Goal: Transaction & Acquisition: Purchase product/service

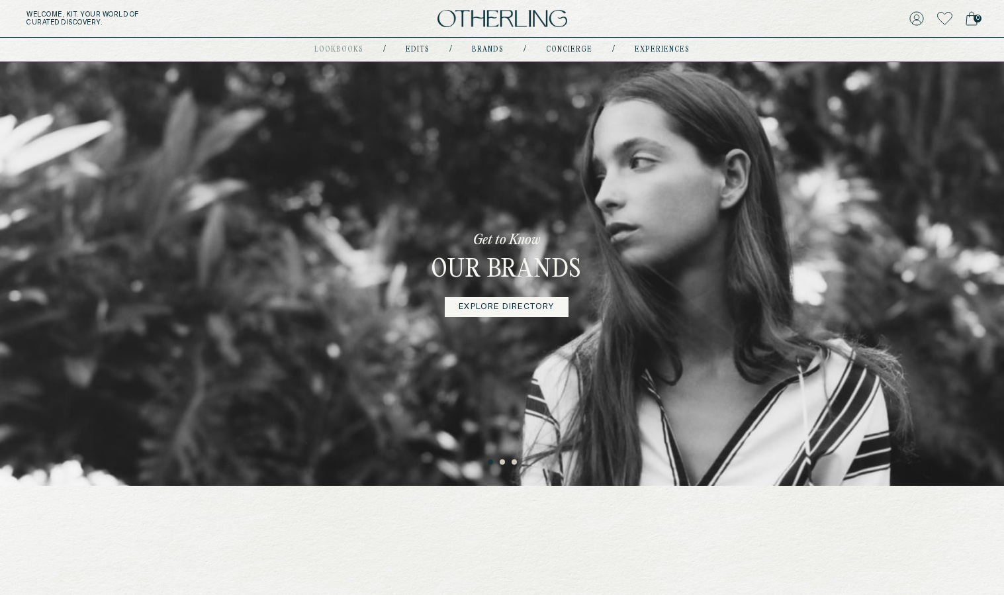
click at [523, 308] on link "Explore Directory" at bounding box center [506, 307] width 123 height 20
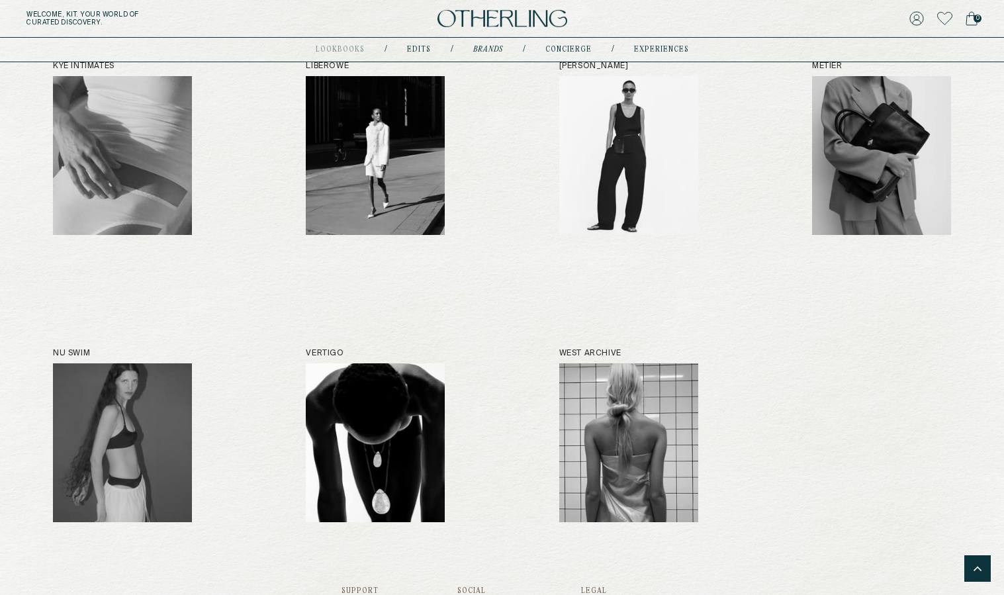
scroll to position [794, 0]
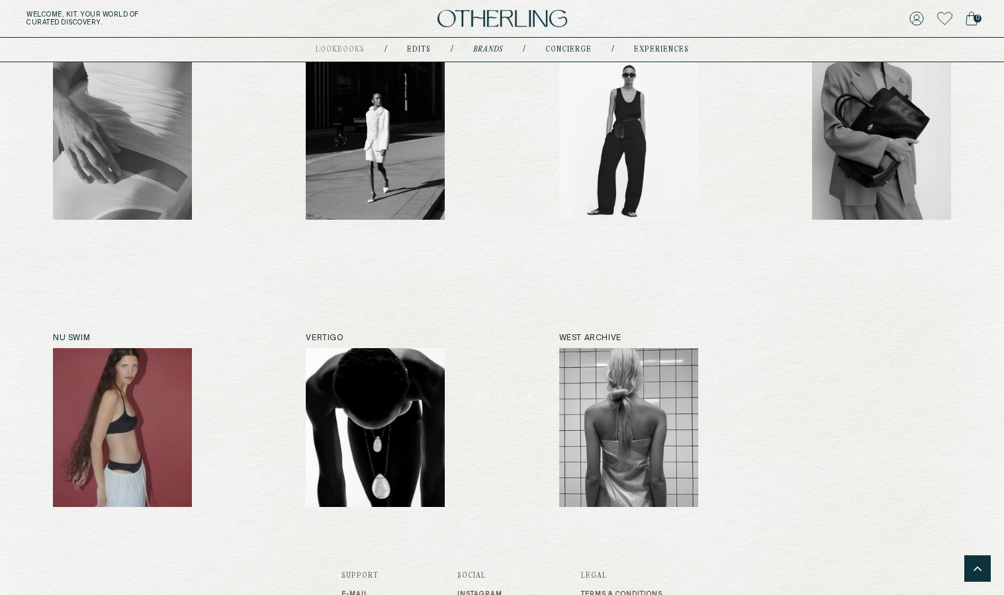
click at [146, 417] on img at bounding box center [122, 427] width 139 height 159
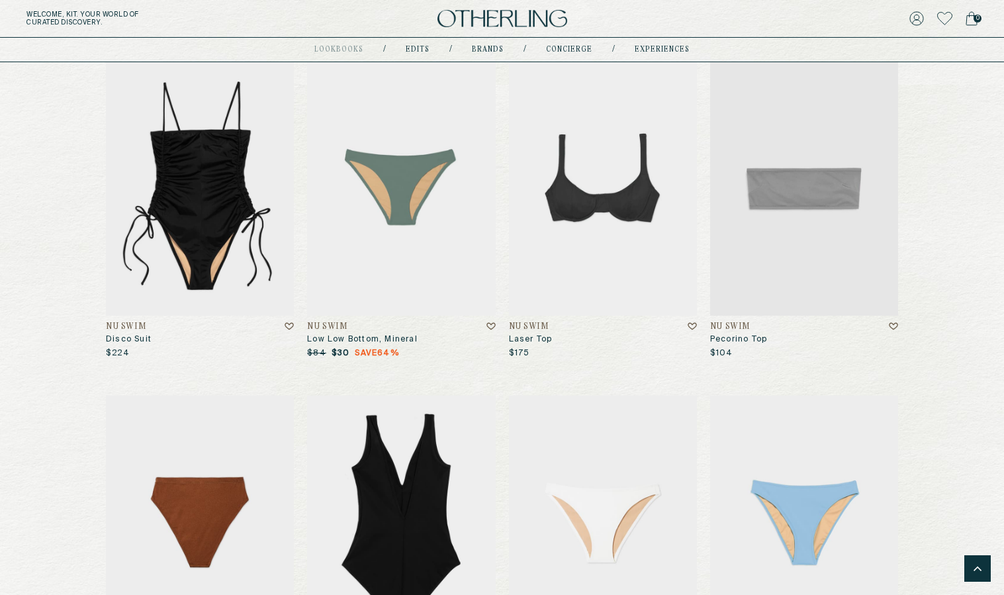
scroll to position [3477, 0]
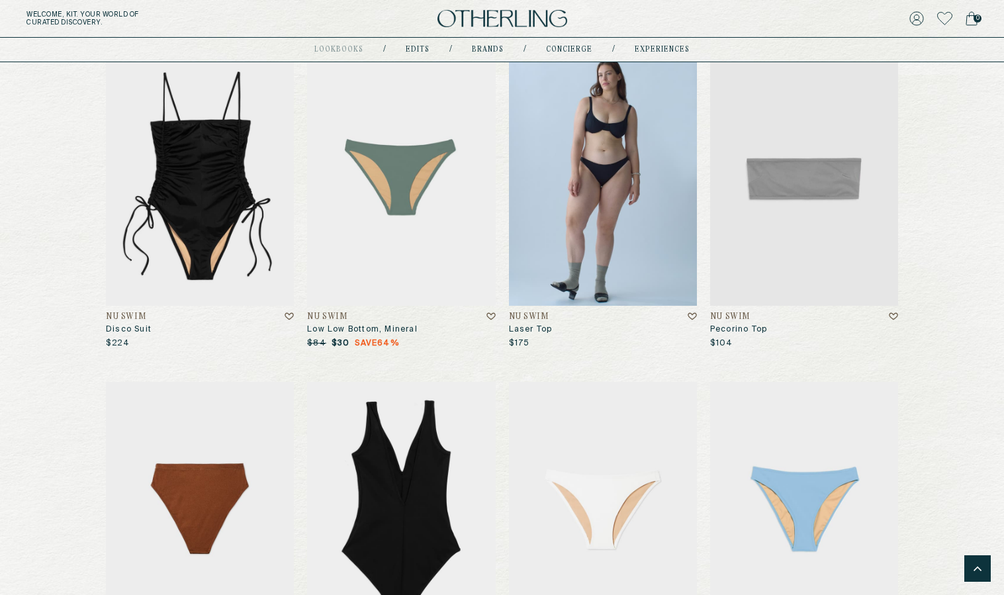
click at [619, 218] on img at bounding box center [603, 179] width 188 height 254
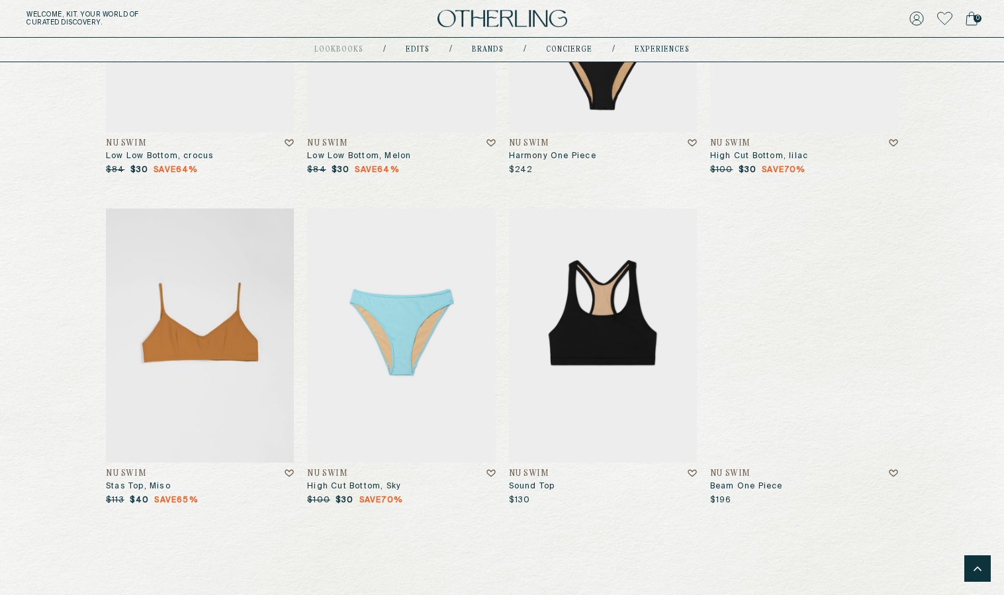
scroll to position [5222, 0]
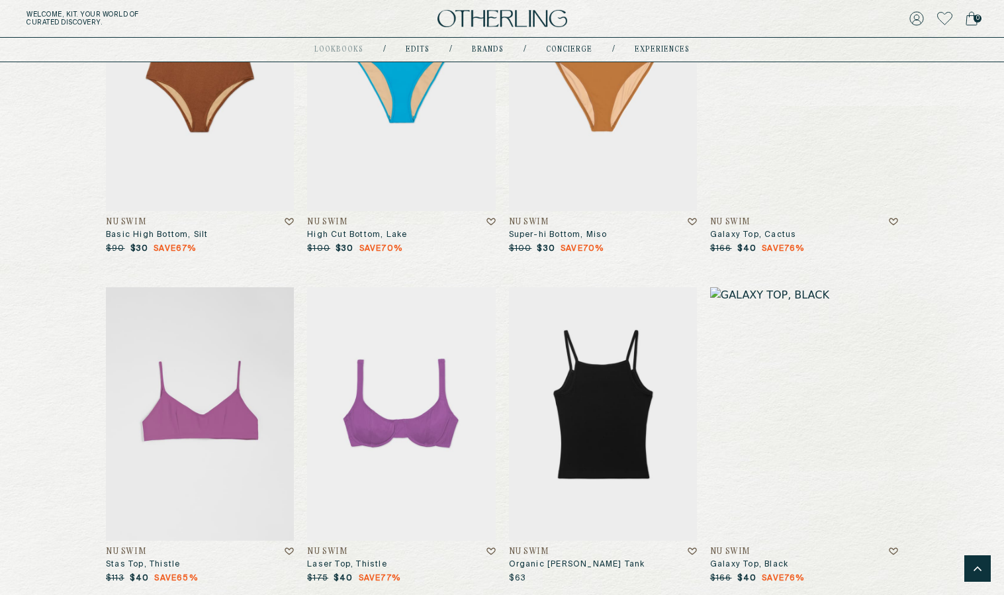
click at [634, 377] on img at bounding box center [603, 414] width 188 height 254
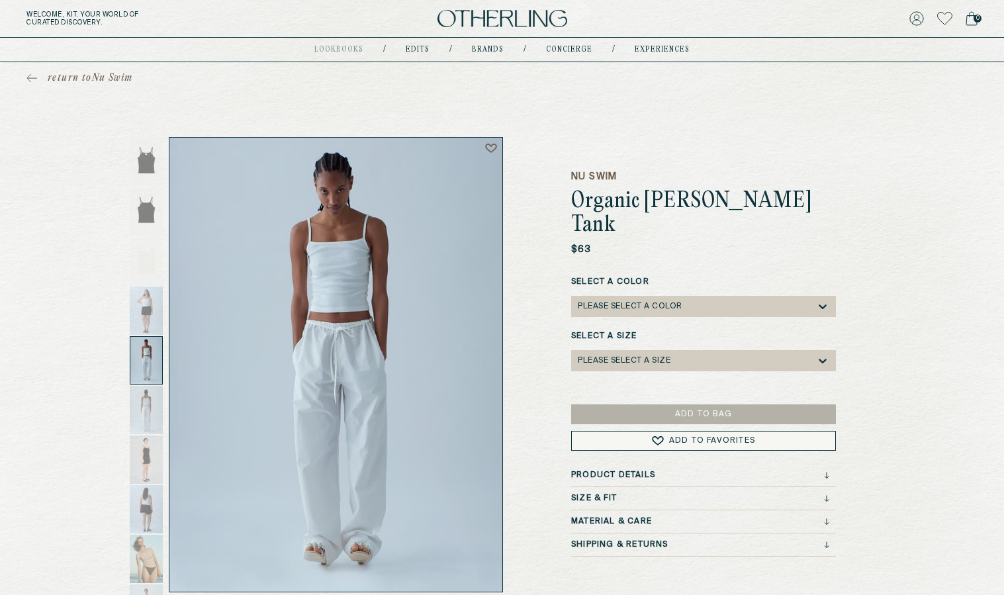
click at [143, 363] on div at bounding box center [146, 360] width 33 height 48
click at [153, 408] on div at bounding box center [146, 410] width 33 height 48
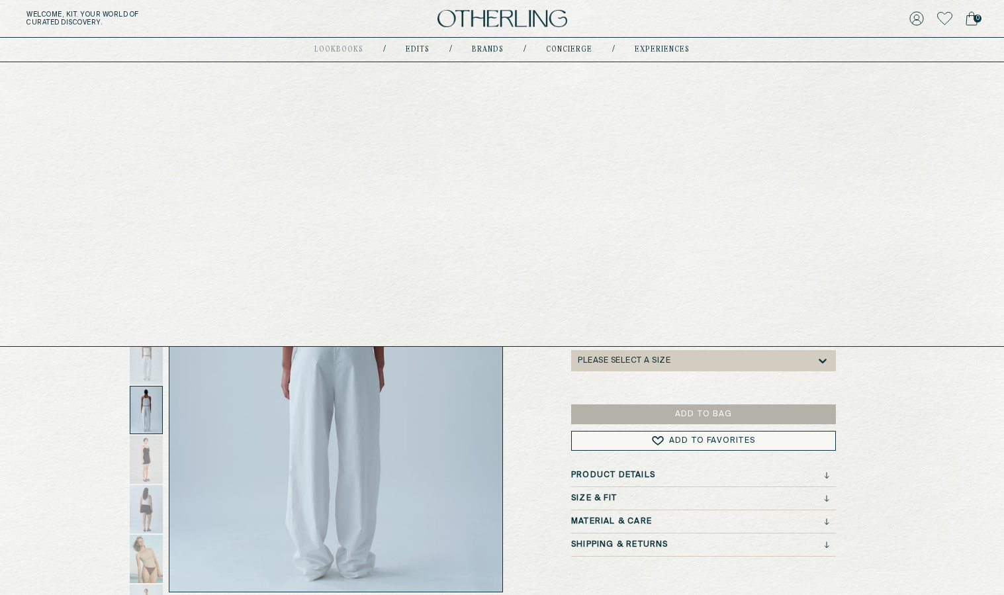
click at [423, 47] on link "Edits" at bounding box center [418, 49] width 24 height 7
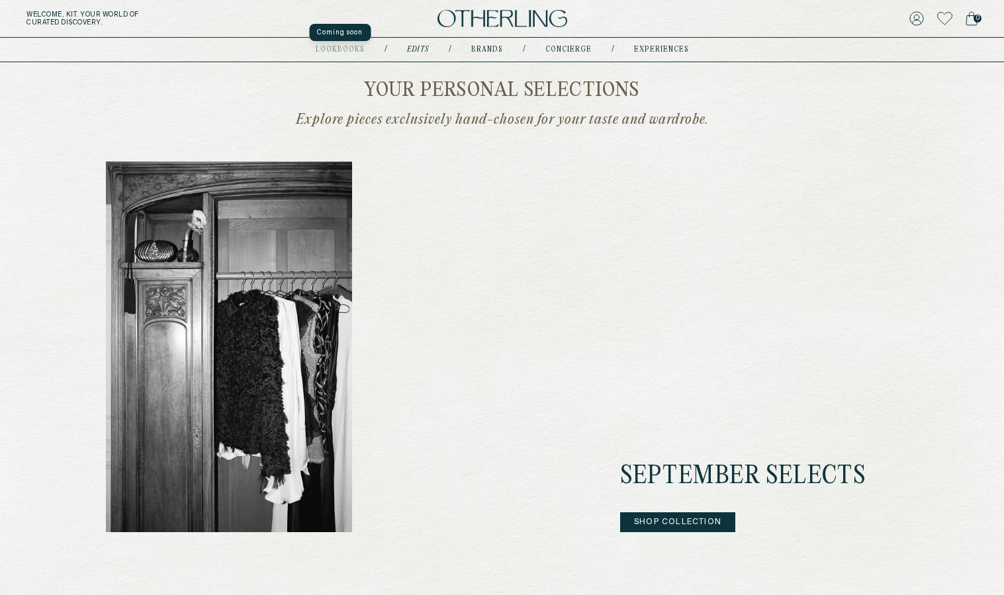
scroll to position [318, 0]
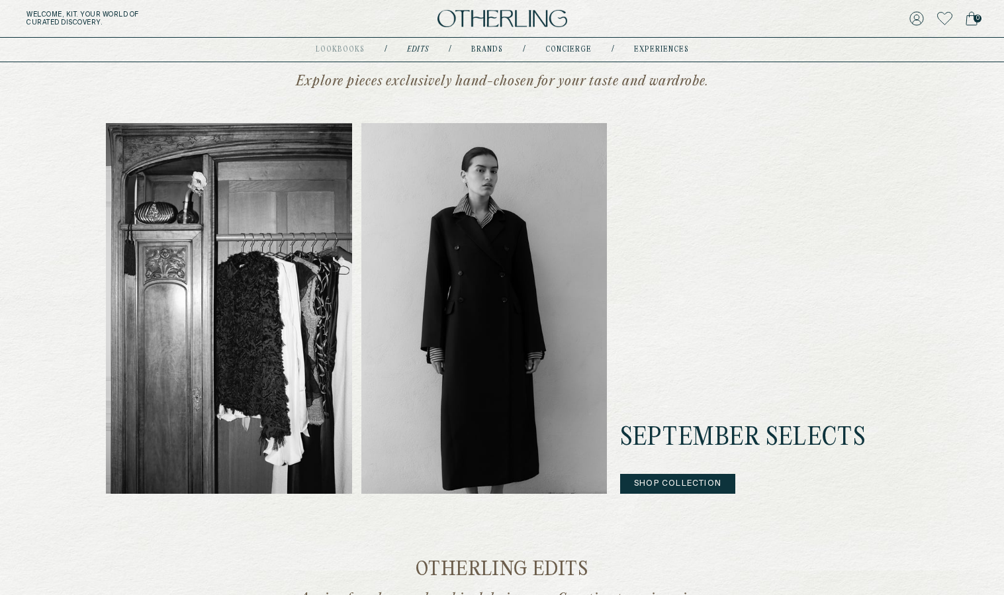
click at [677, 482] on button "Shop Collection" at bounding box center [677, 484] width 115 height 20
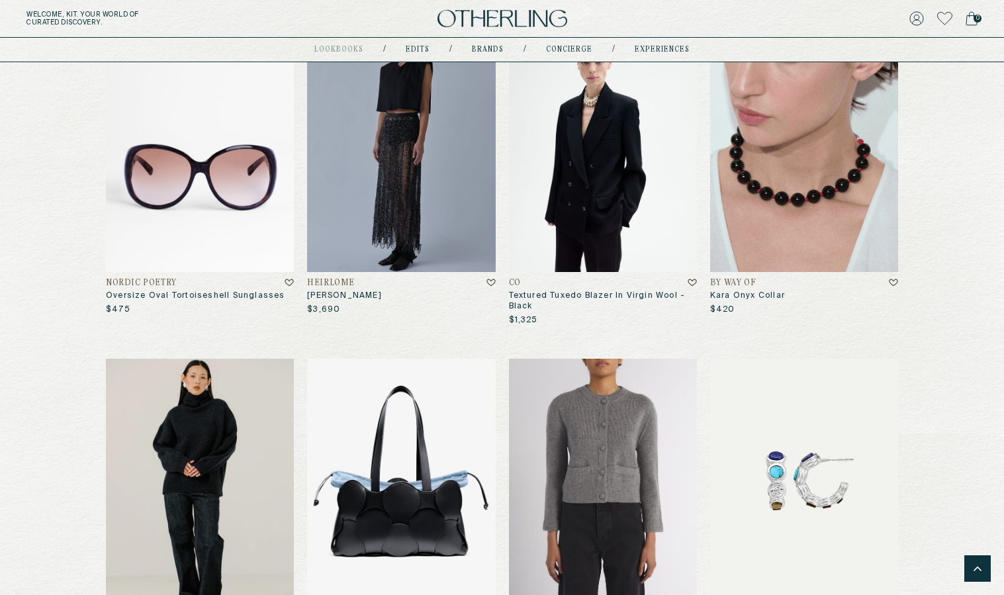
scroll to position [4920, 0]
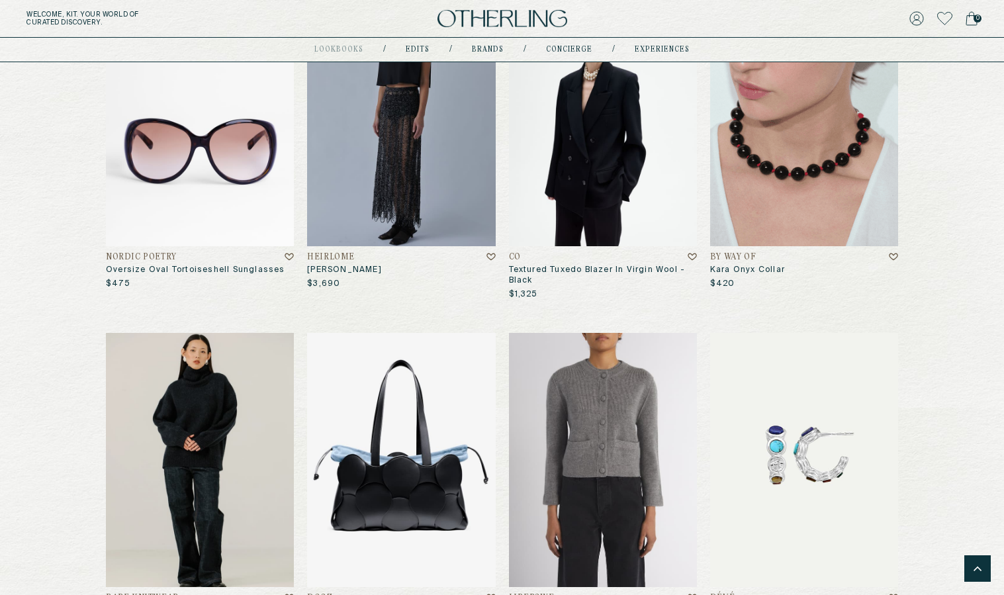
drag, startPoint x: 992, startPoint y: 395, endPoint x: 991, endPoint y: 411, distance: 15.9
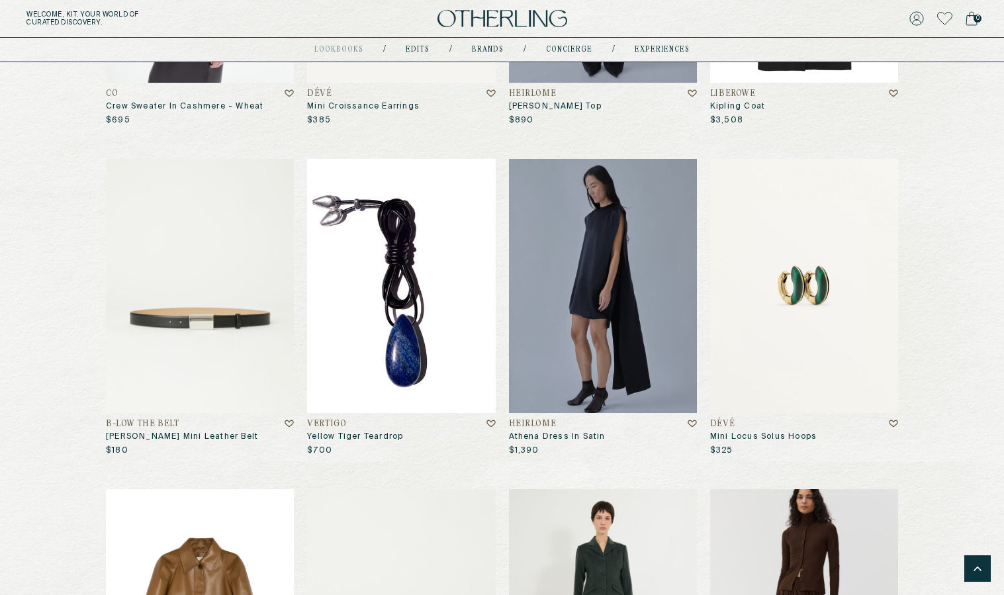
scroll to position [5764, 0]
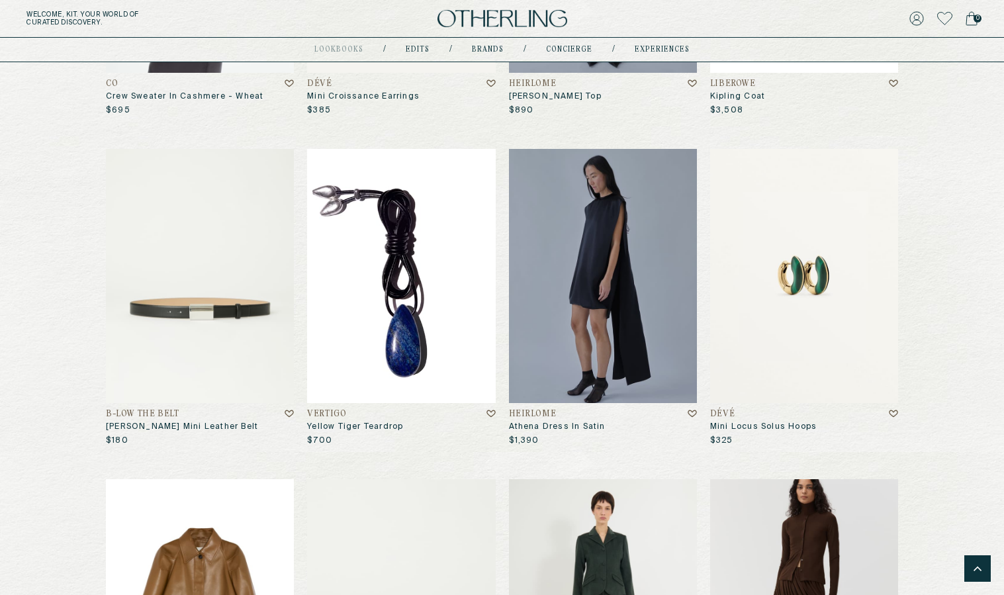
drag, startPoint x: 992, startPoint y: 462, endPoint x: 991, endPoint y: 486, distance: 23.9
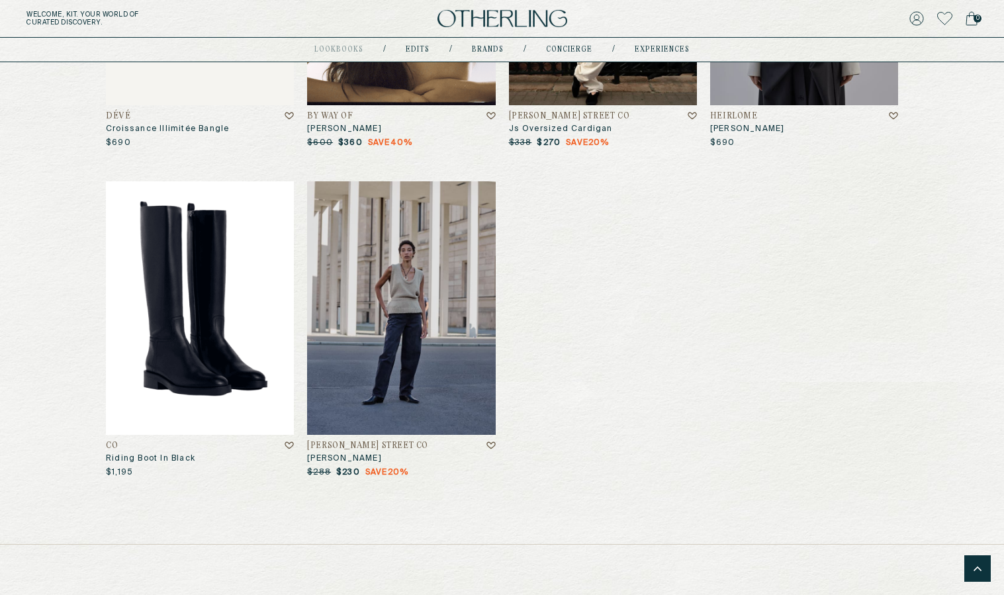
scroll to position [6726, 0]
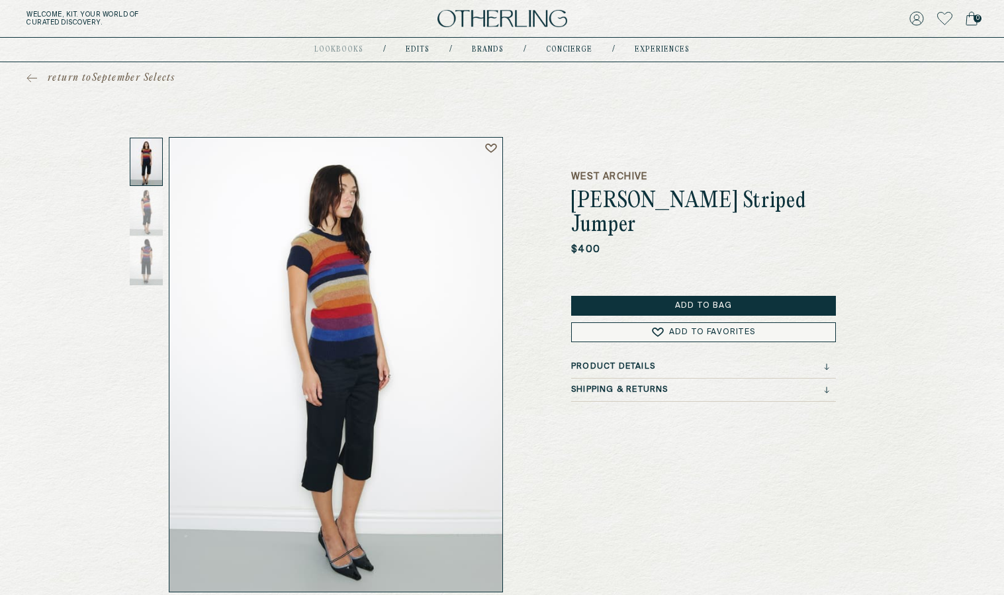
click at [362, 248] on img at bounding box center [335, 365] width 333 height 454
click at [633, 331] on button "Add to Favorites" at bounding box center [703, 332] width 265 height 20
click at [325, 255] on img at bounding box center [335, 365] width 333 height 454
click at [157, 210] on div at bounding box center [146, 211] width 33 height 48
click at [147, 173] on div at bounding box center [146, 162] width 33 height 48
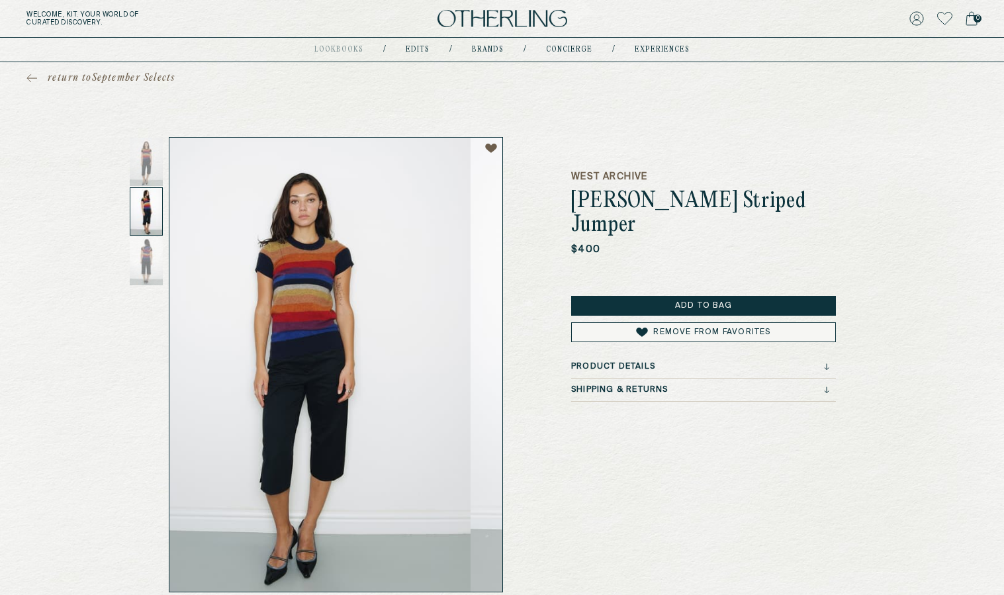
drag, startPoint x: 359, startPoint y: 280, endPoint x: 335, endPoint y: 279, distance: 23.8
click at [335, 279] on img at bounding box center [304, 365] width 333 height 454
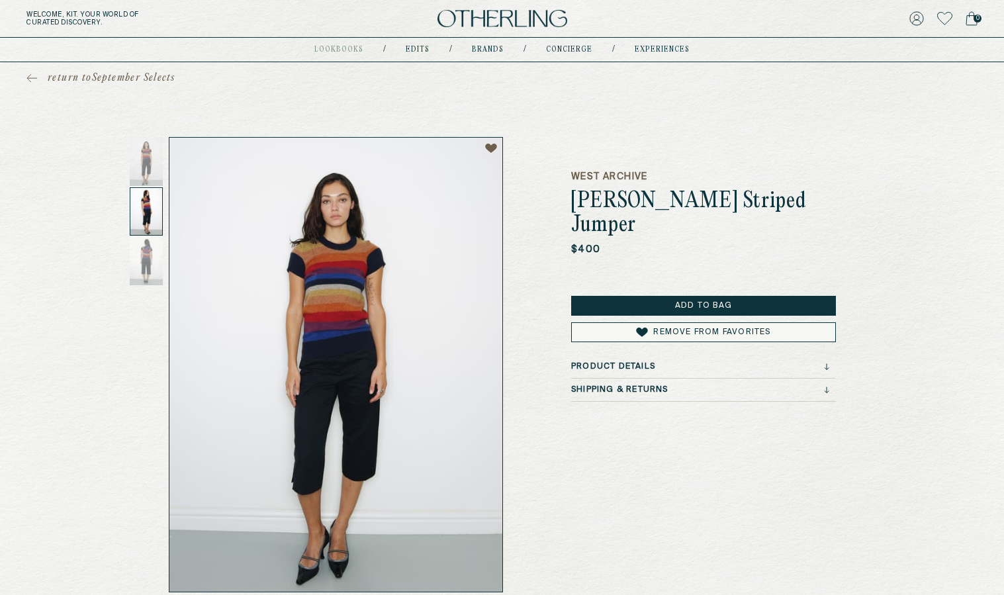
click at [723, 391] on div "Shipping & Returns" at bounding box center [700, 389] width 258 height 9
click at [711, 359] on div "West Archive Junya Watanabe Striped Jumper $400 Add to Bag Remove from Favorite…" at bounding box center [703, 364] width 265 height 455
click at [714, 365] on div "Product Details" at bounding box center [700, 366] width 258 height 9
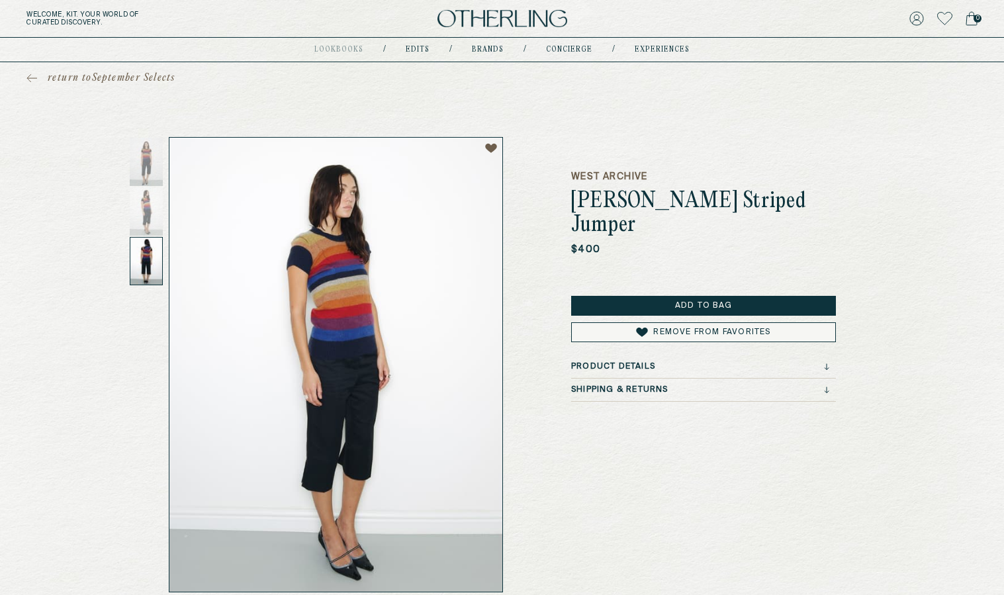
click at [147, 281] on div at bounding box center [146, 261] width 33 height 48
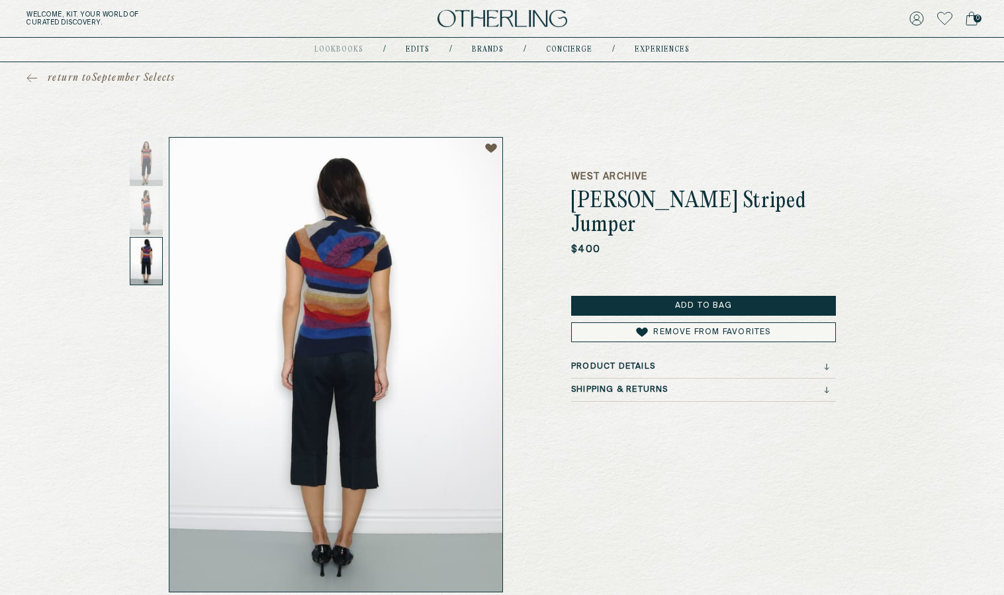
click at [138, 270] on div at bounding box center [146, 261] width 33 height 48
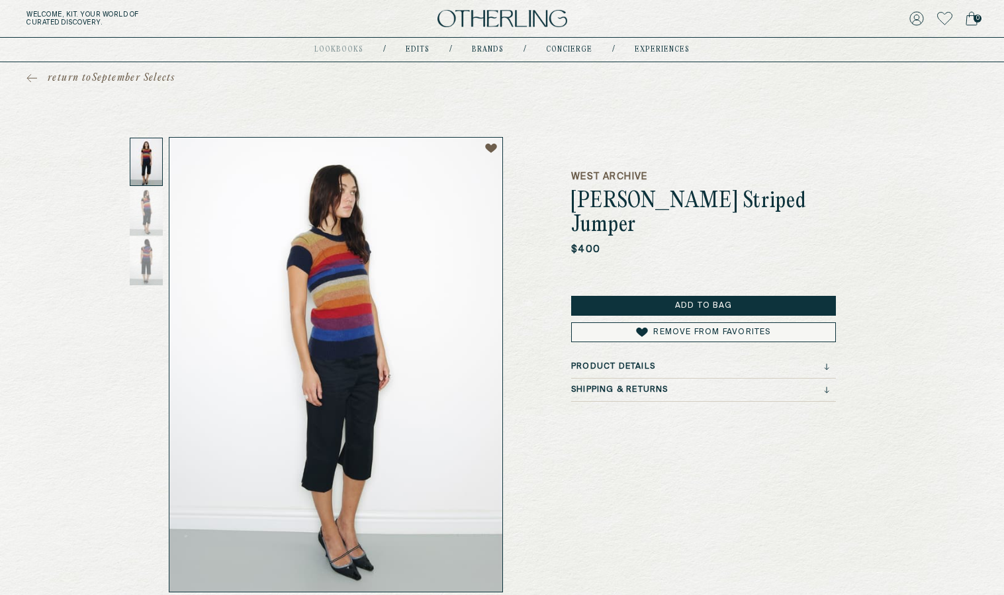
click at [945, 15] on icon at bounding box center [944, 18] width 15 height 13
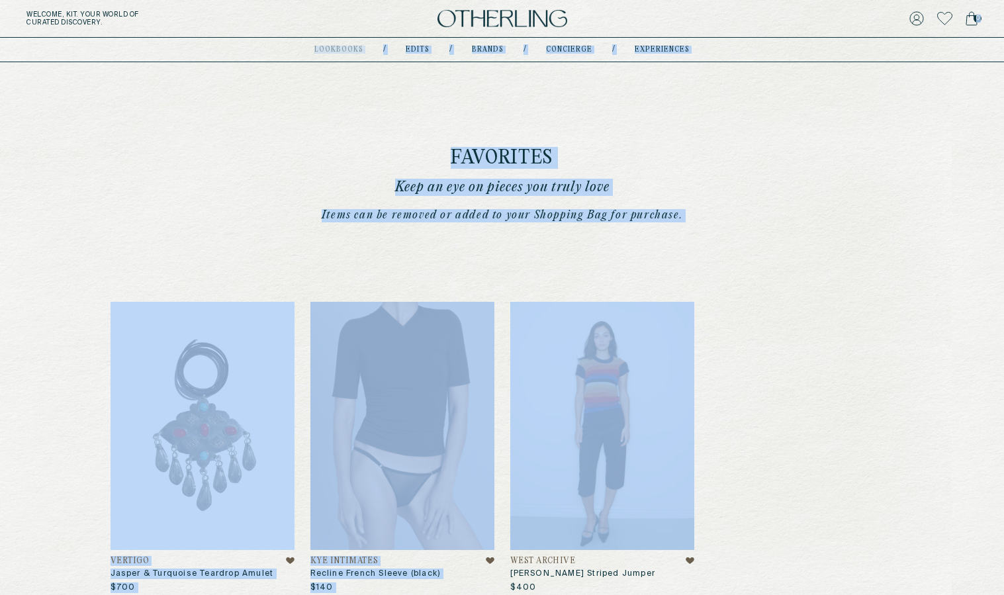
drag, startPoint x: 810, startPoint y: 123, endPoint x: 810, endPoint y: -30, distance: 152.8
click at [810, 0] on html "Welcome, Kit . Your world of curated discovery. 0 lookbooks Coming soon / Edits…" at bounding box center [502, 421] width 1004 height 842
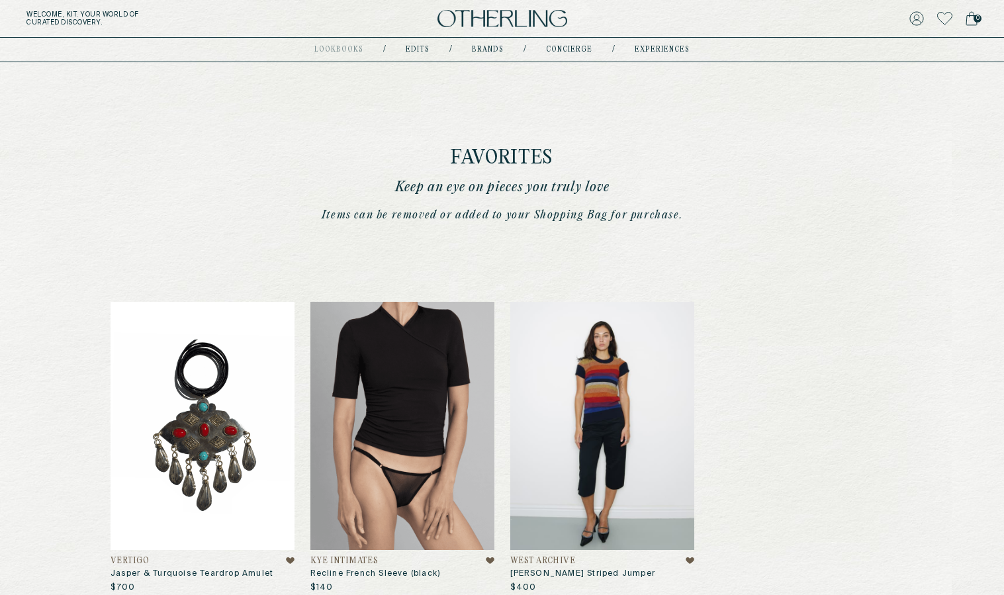
click at [794, 162] on div "Favorites Keep an eye on pieces you truly love Items can be removed or added to…" at bounding box center [502, 340] width 847 height 557
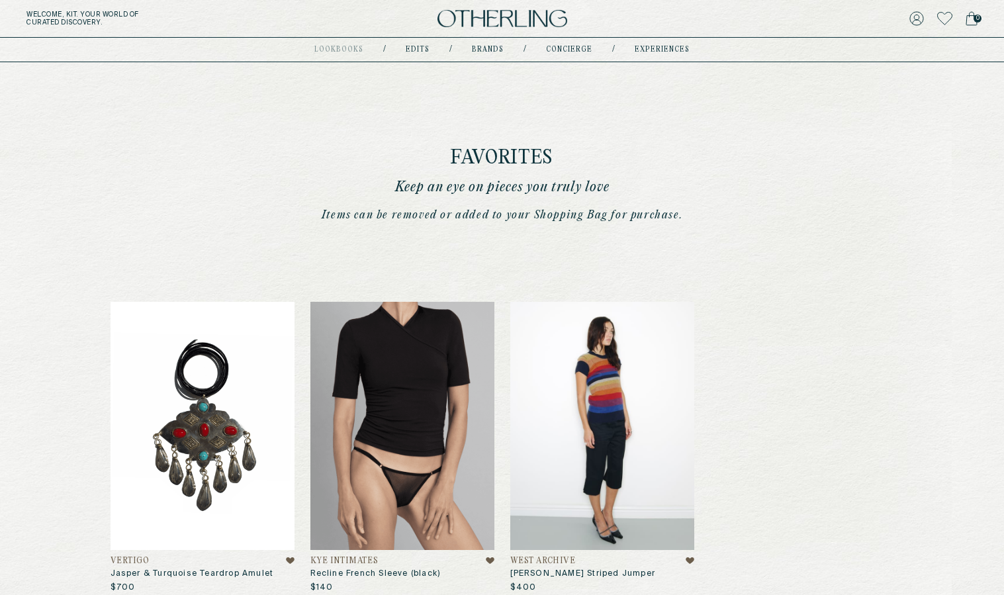
click at [606, 398] on img at bounding box center [602, 426] width 184 height 248
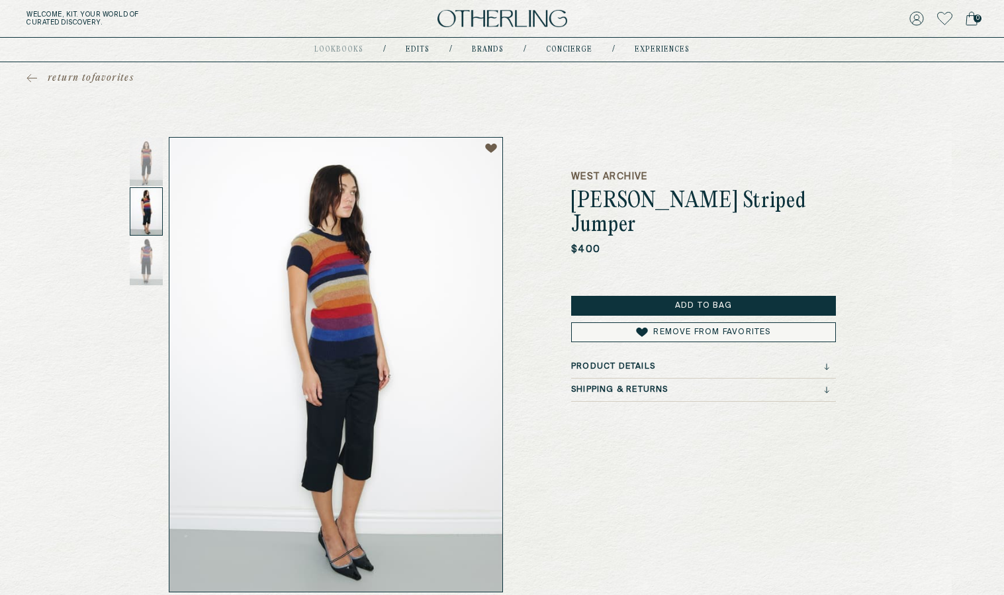
click at [154, 212] on div at bounding box center [146, 211] width 33 height 48
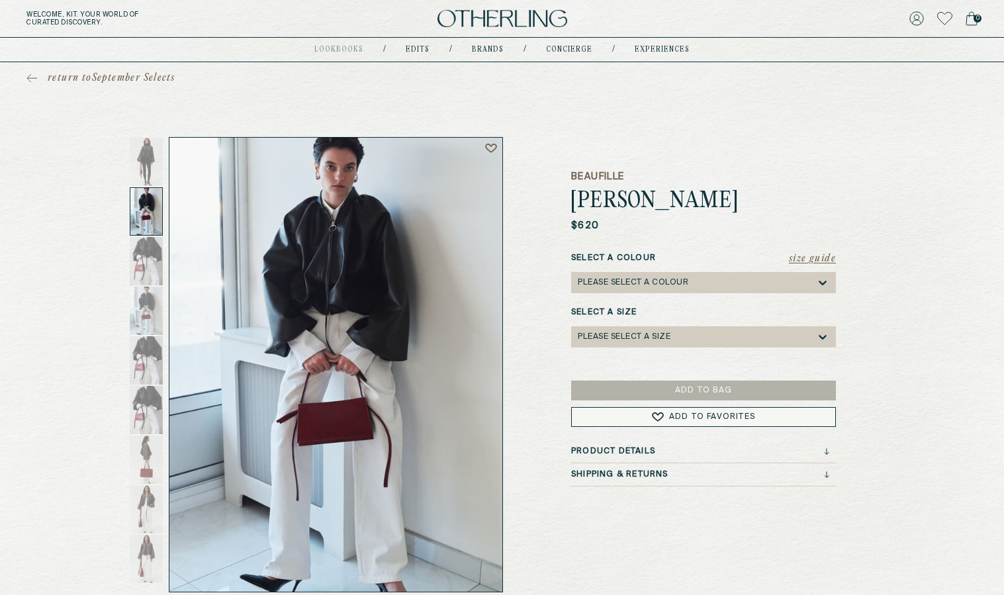
click at [145, 210] on div at bounding box center [146, 211] width 33 height 48
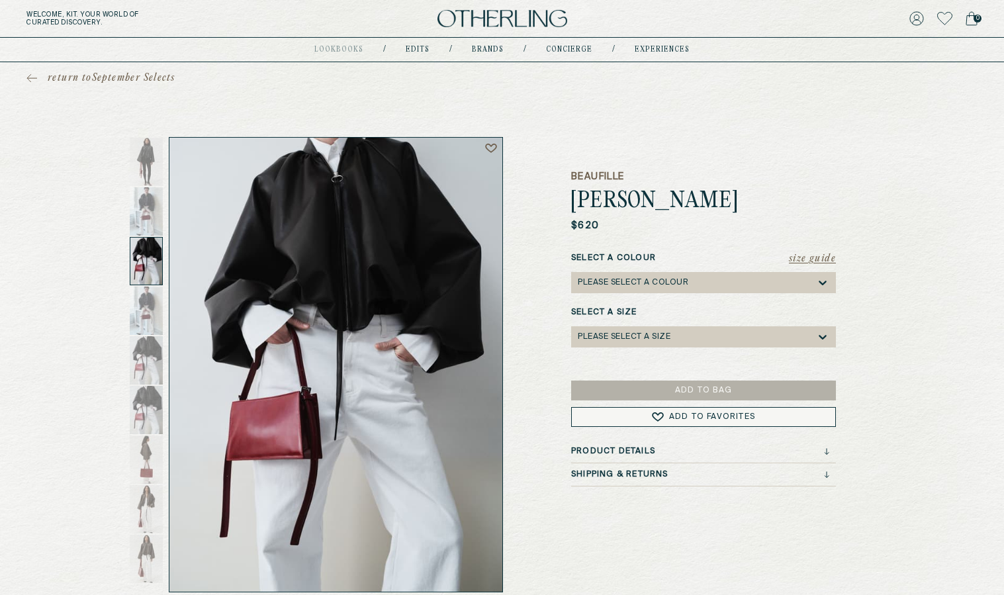
click at [639, 555] on div "Beaufille Tadao Jacket $620 Size Guide Select a Colour Please select a Colour S…" at bounding box center [703, 364] width 265 height 455
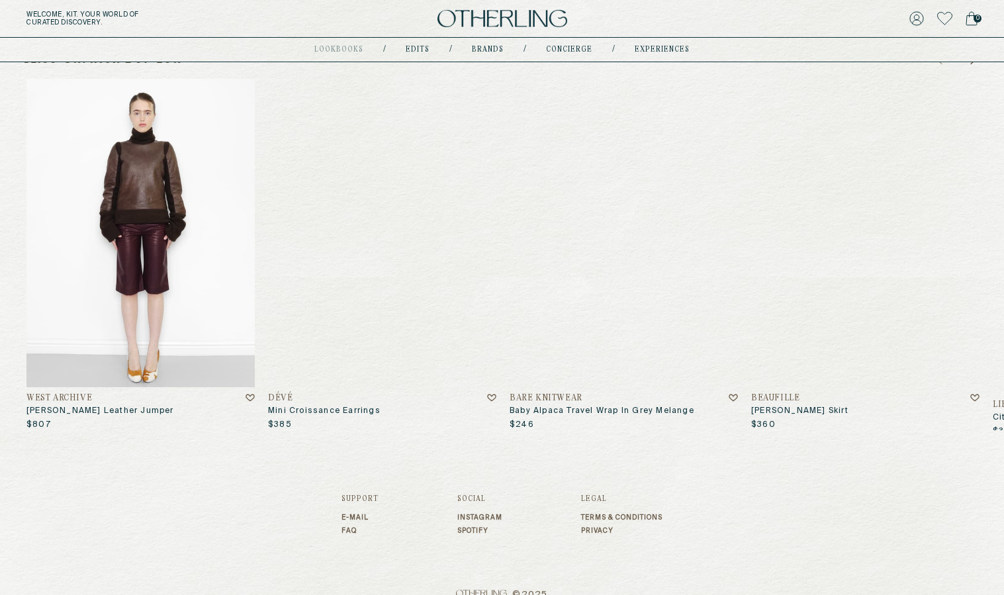
scroll to position [630, 0]
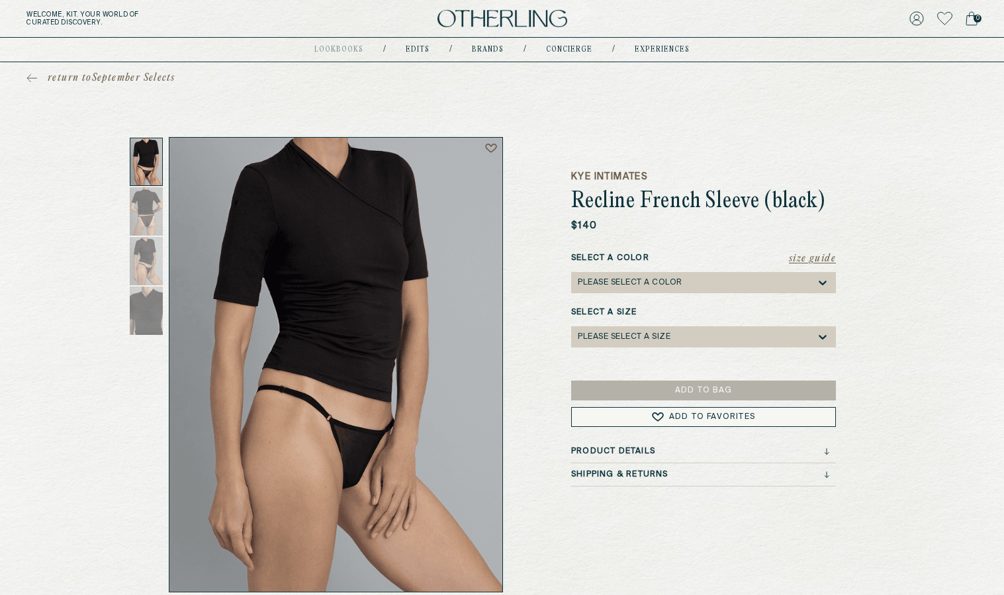
click at [638, 279] on div "Please select a Color" at bounding box center [630, 282] width 105 height 9
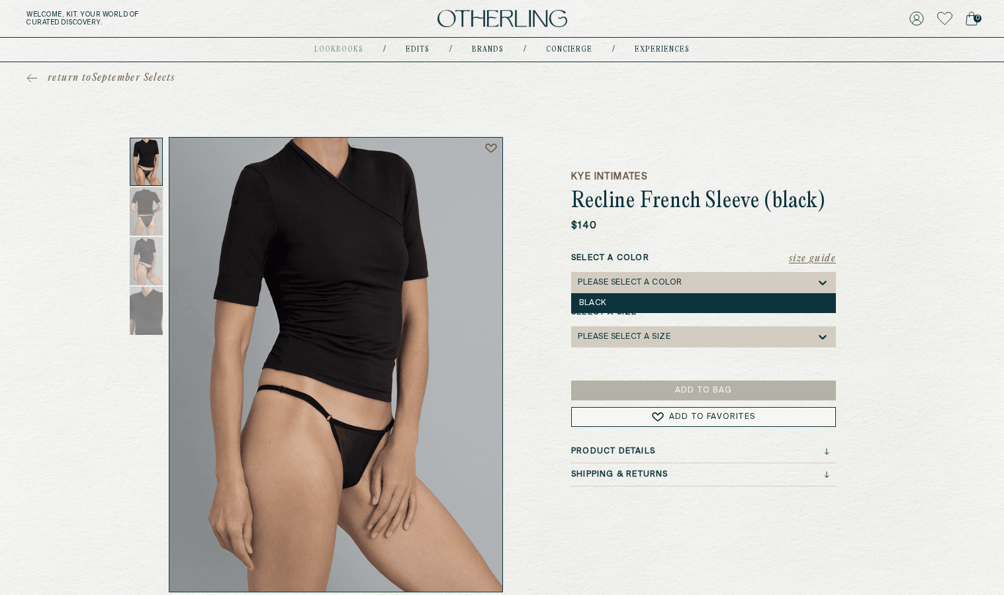
click at [636, 297] on div "Black" at bounding box center [703, 303] width 265 height 20
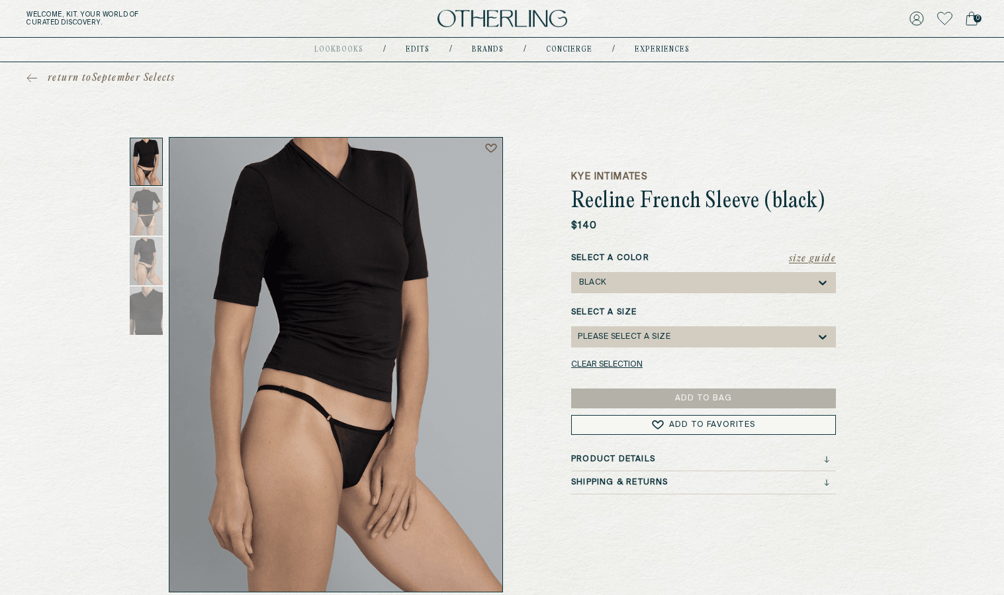
click at [649, 328] on div "Please select a Size" at bounding box center [697, 336] width 238 height 21
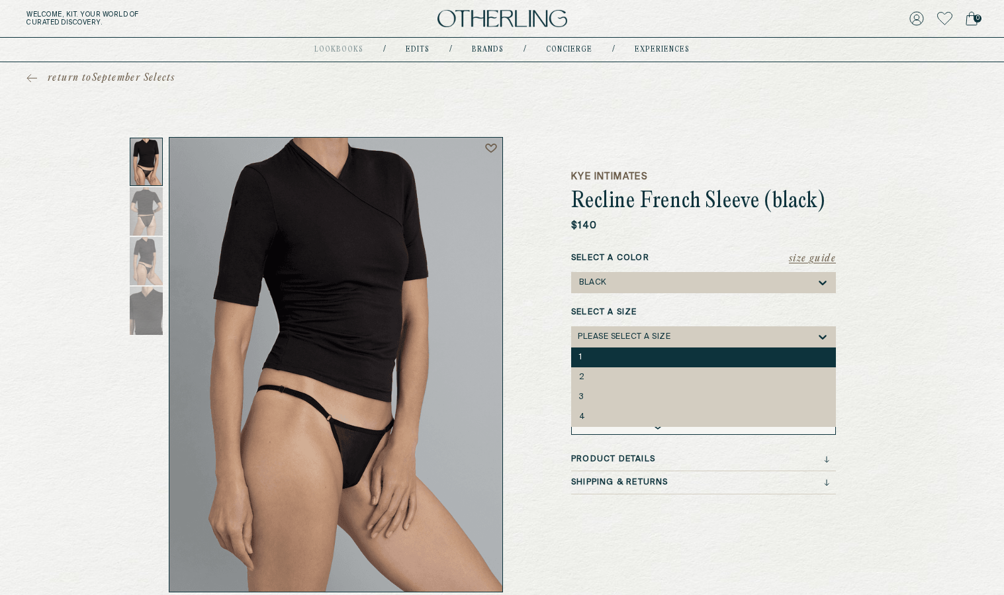
click at [644, 361] on div "1" at bounding box center [703, 357] width 249 height 9
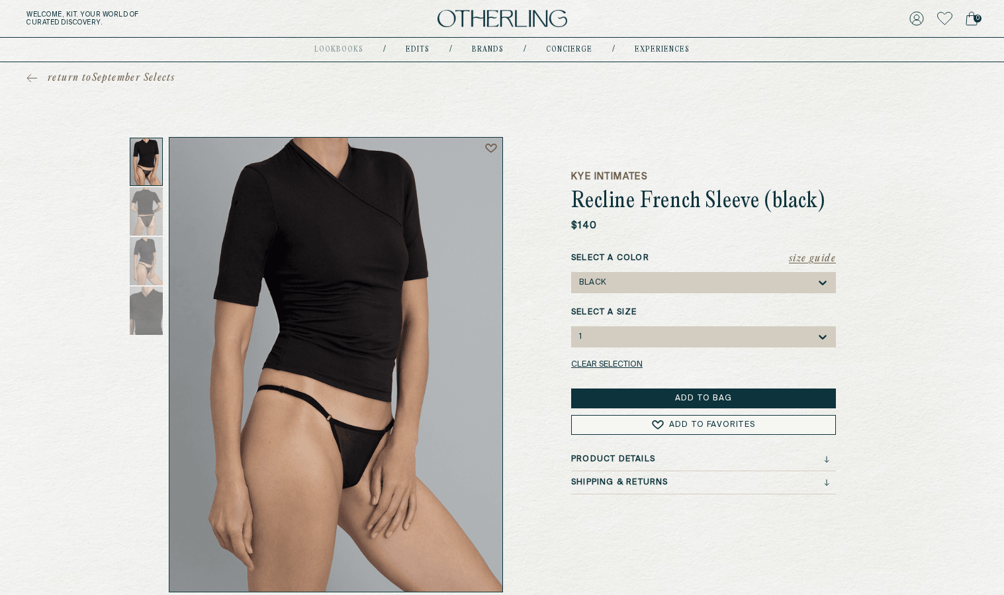
click at [651, 343] on div "1" at bounding box center [697, 336] width 238 height 21
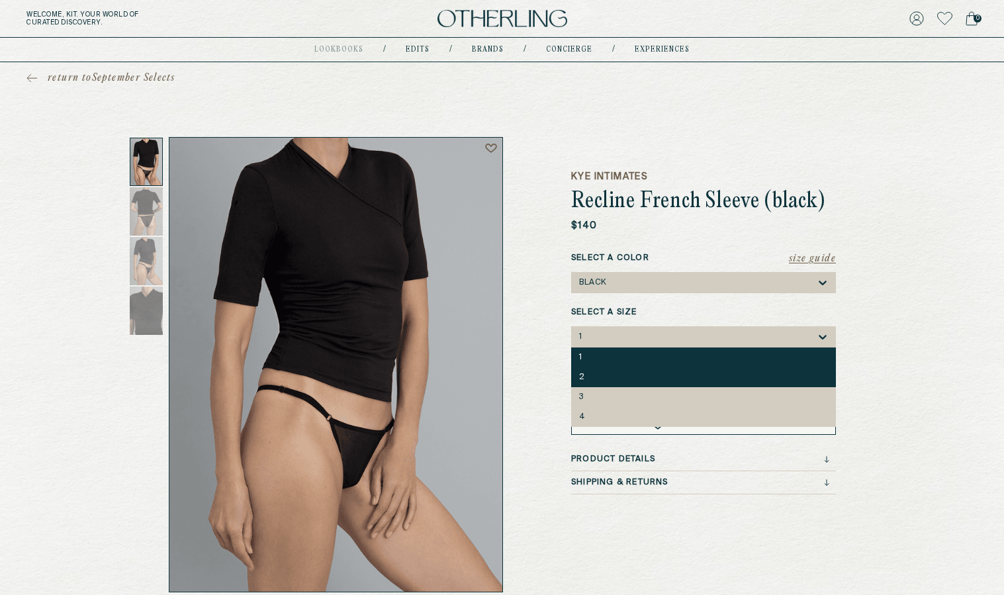
click at [644, 369] on div "2" at bounding box center [703, 377] width 265 height 20
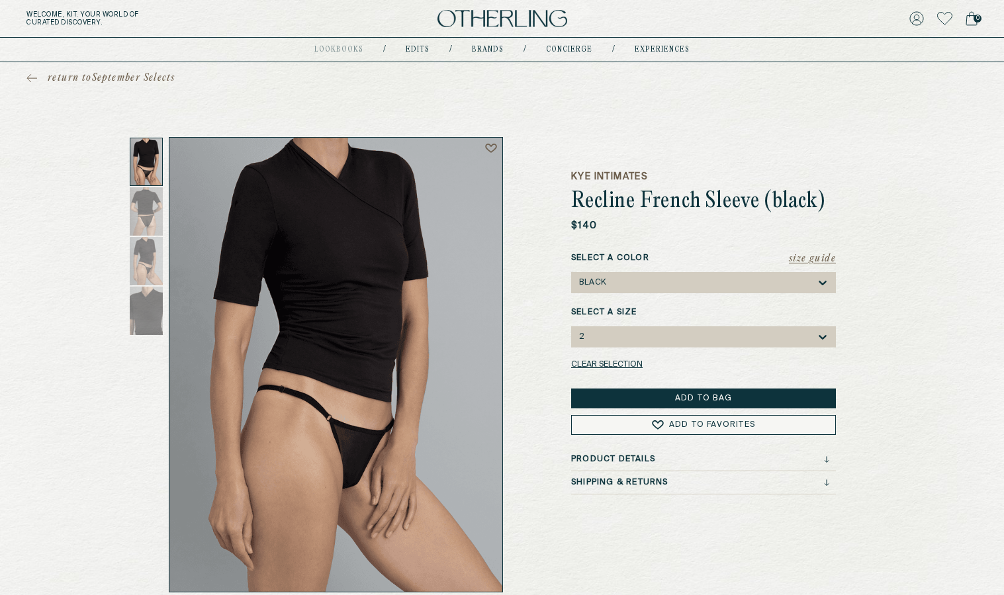
click at [674, 426] on span "Add to Favorites" at bounding box center [711, 425] width 86 height 8
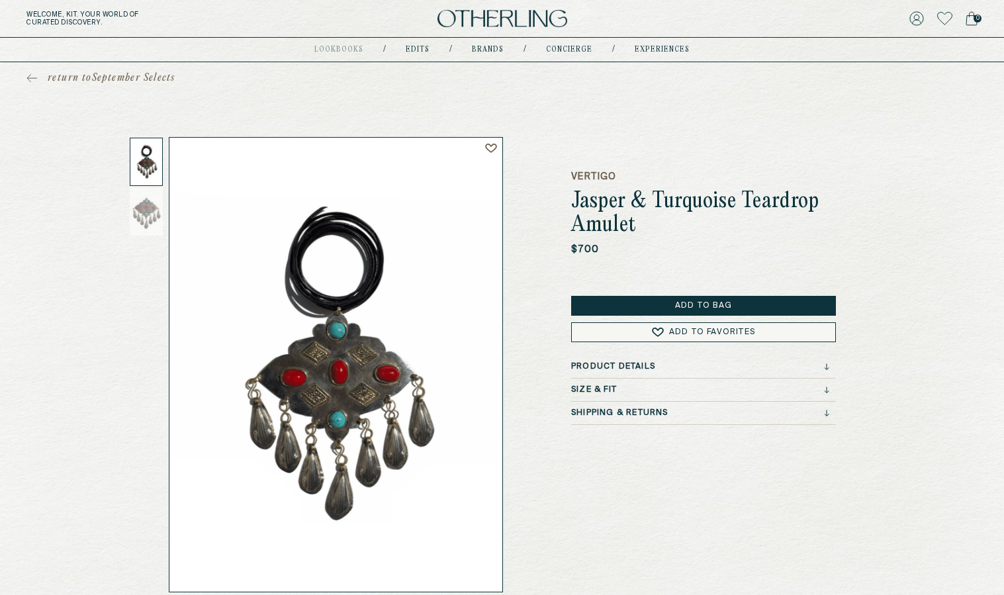
click at [601, 330] on button "Add to Favorites" at bounding box center [703, 332] width 265 height 20
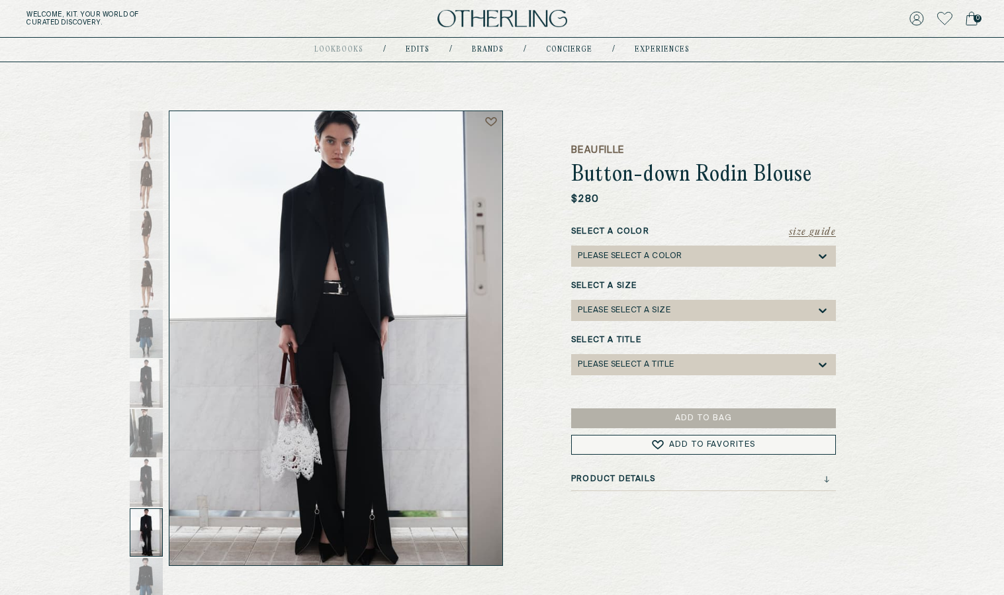
scroll to position [53, 0]
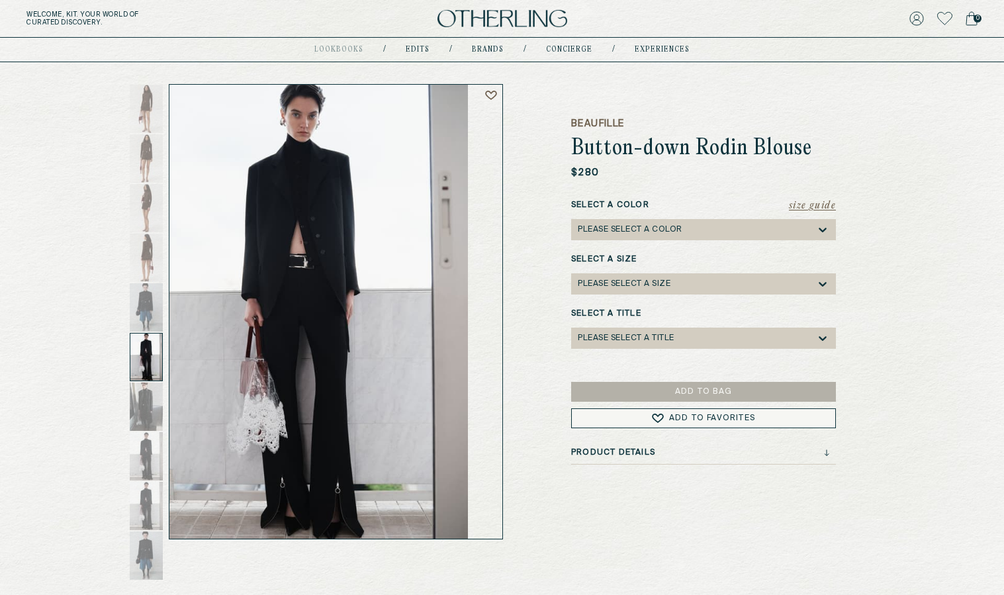
drag, startPoint x: 288, startPoint y: 371, endPoint x: 255, endPoint y: 370, distance: 32.4
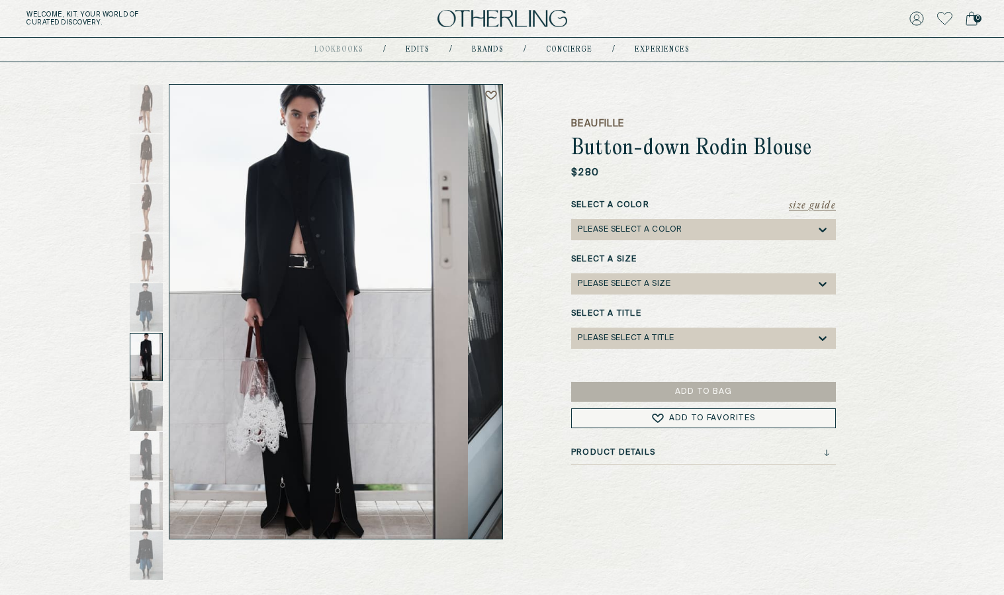
click at [255, 370] on img at bounding box center [301, 312] width 333 height 454
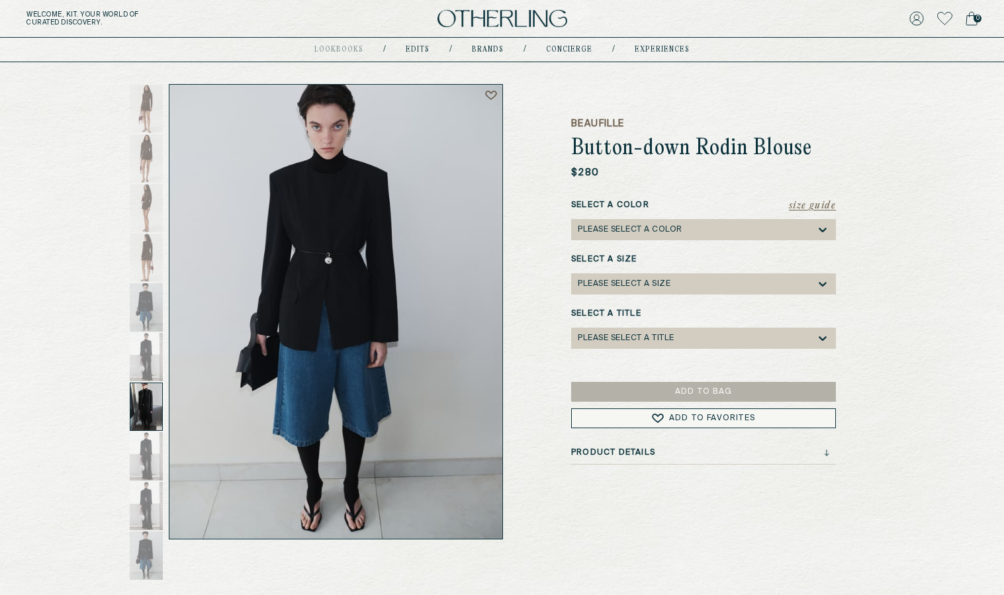
click at [154, 414] on div at bounding box center [146, 406] width 33 height 48
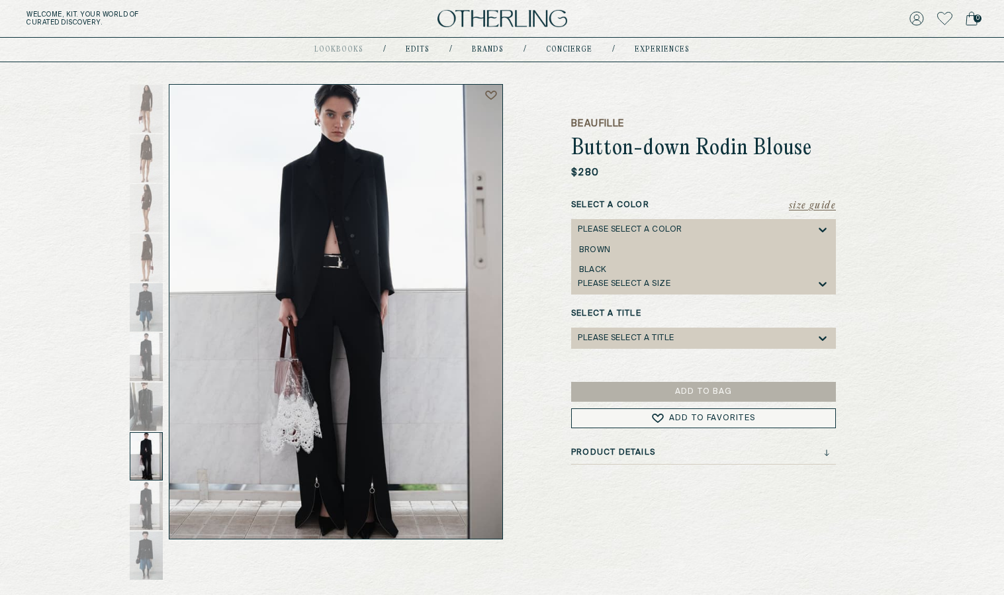
click at [620, 234] on div "Please select a Color" at bounding box center [630, 229] width 105 height 9
